Goal: Task Accomplishment & Management: Complete application form

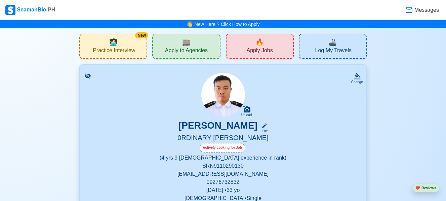
click at [272, 53] on span "Apply Jobs" at bounding box center [260, 51] width 26 height 8
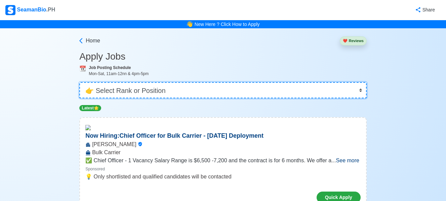
click at [359, 90] on select "👉 Select Rank or Position Master Chief Officer 2nd Officer 3rd Officer Junior O…" at bounding box center [223, 90] width 288 height 16
select select "Ordinary [PERSON_NAME]"
click at [80, 82] on select "👉 Select Rank or Position Master Chief Officer 2nd Officer 3rd Officer Junior O…" at bounding box center [223, 90] width 288 height 16
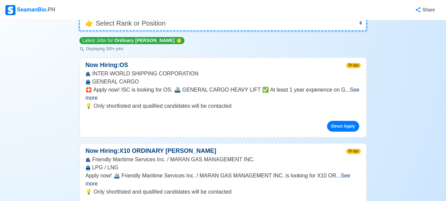
scroll to position [101, 0]
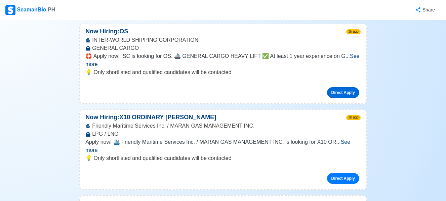
click at [348, 87] on link "Direct Apply" at bounding box center [343, 92] width 32 height 11
click at [327, 87] on link "Direct Apply" at bounding box center [343, 92] width 32 height 11
